Goal: Book appointment/travel/reservation

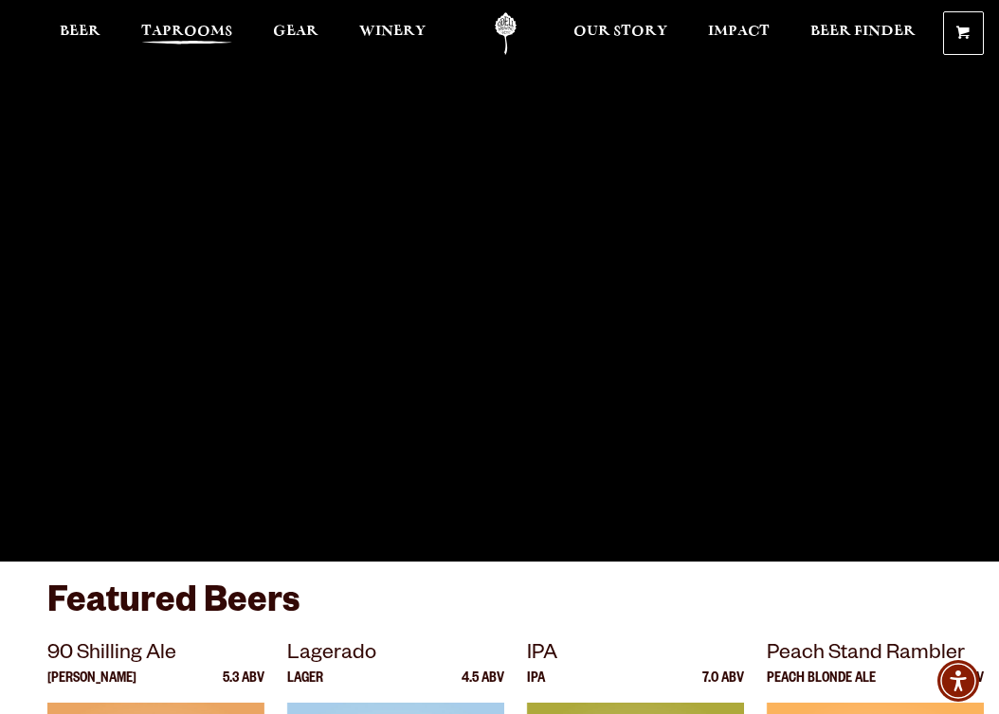
click at [208, 27] on span "Taprooms" at bounding box center [186, 31] width 91 height 15
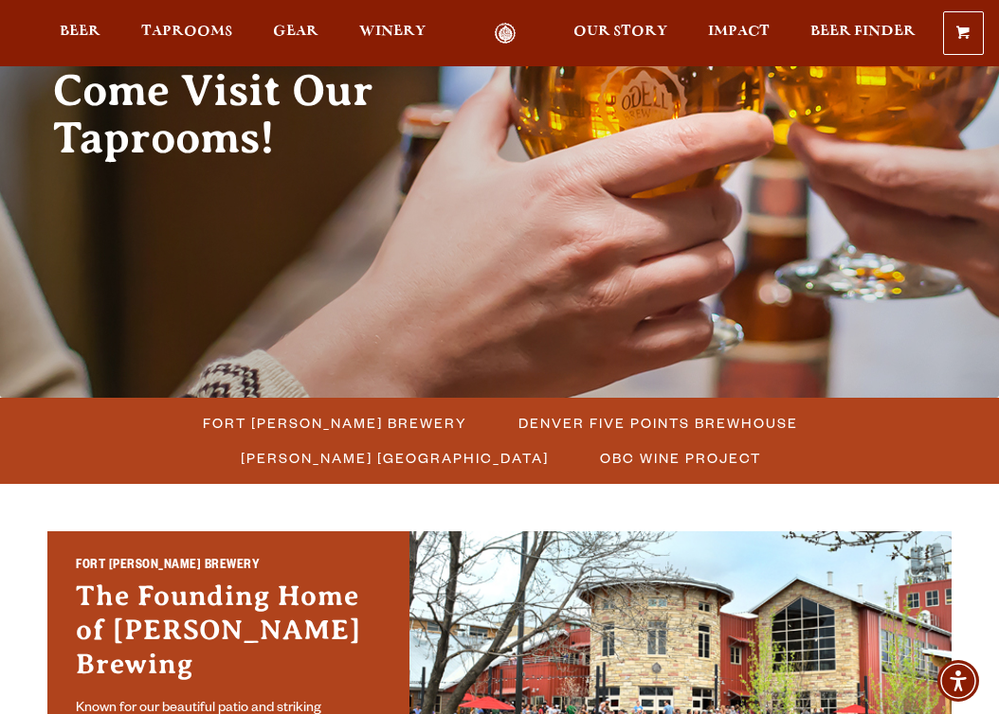
scroll to position [221, 0]
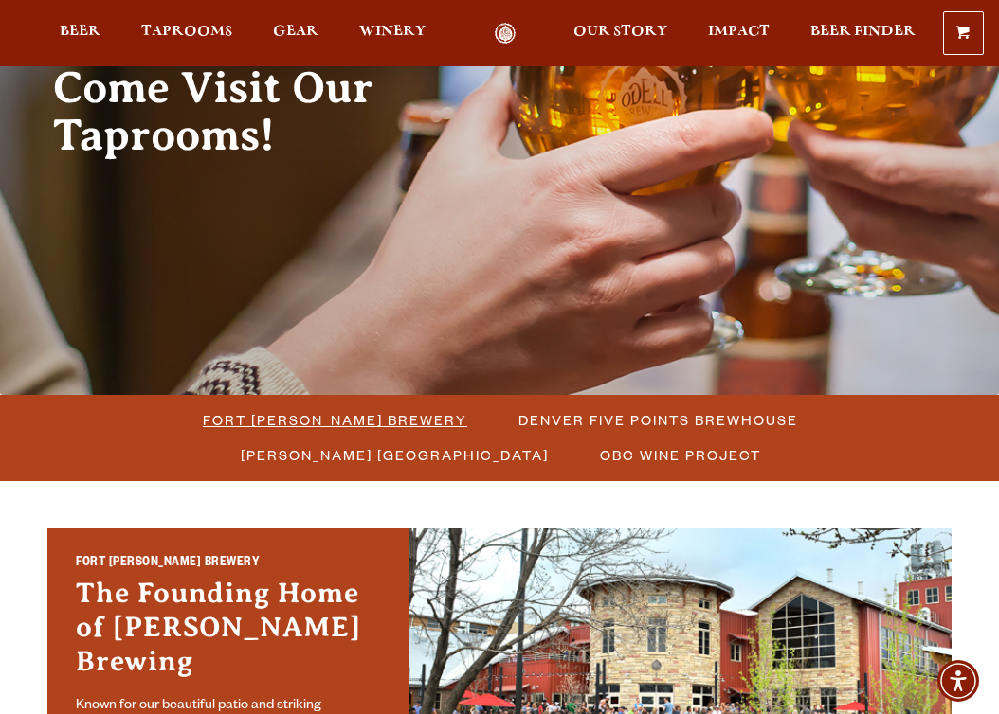
click at [240, 416] on span "Fort [PERSON_NAME] Brewery" at bounding box center [335, 419] width 264 height 27
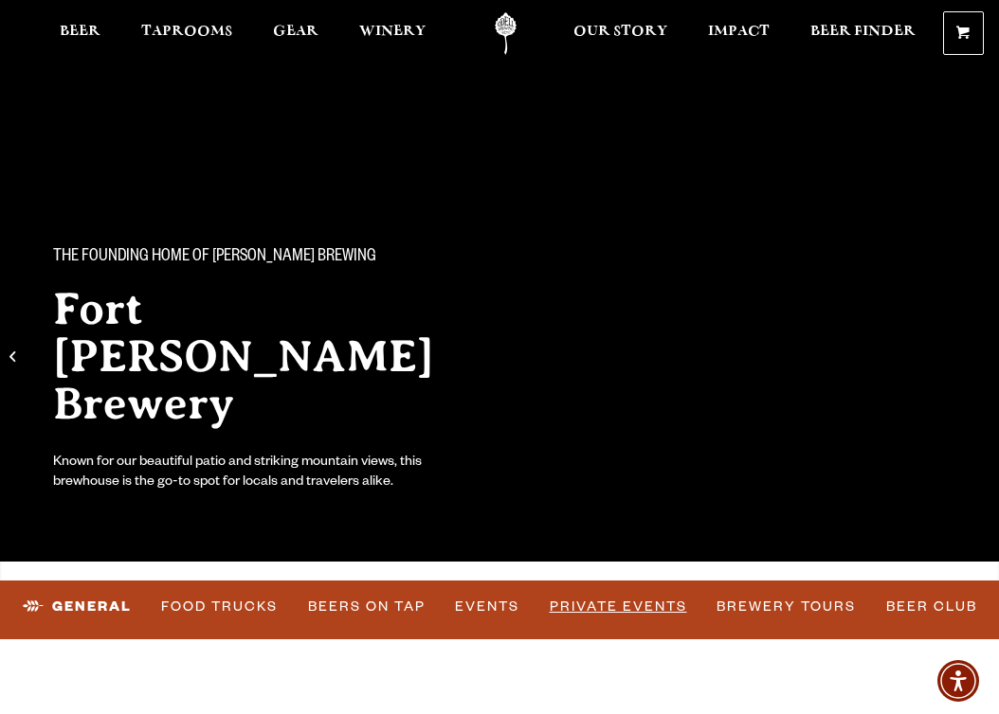
click at [643, 605] on link "Private Events" at bounding box center [618, 608] width 153 height 44
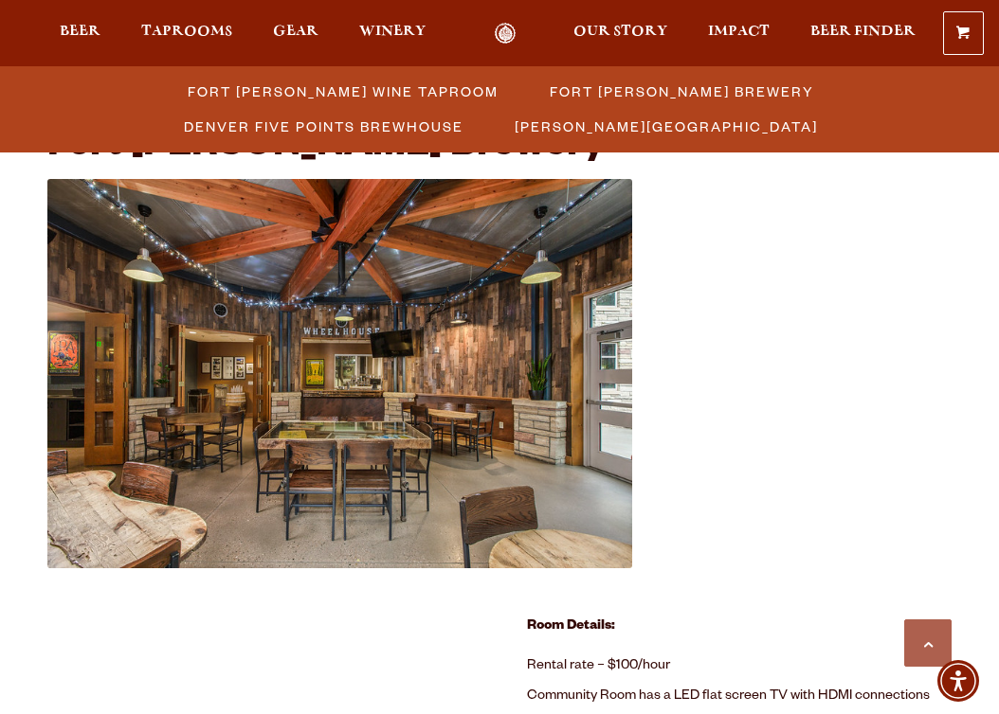
scroll to position [596, 0]
